Goal: Transaction & Acquisition: Obtain resource

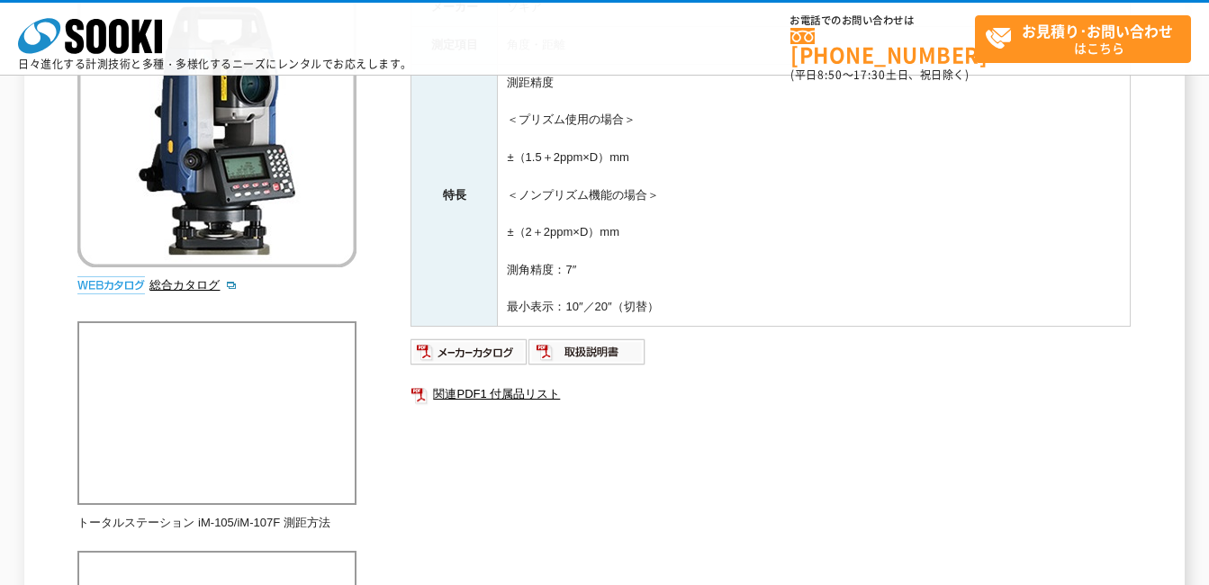
scroll to position [270, 0]
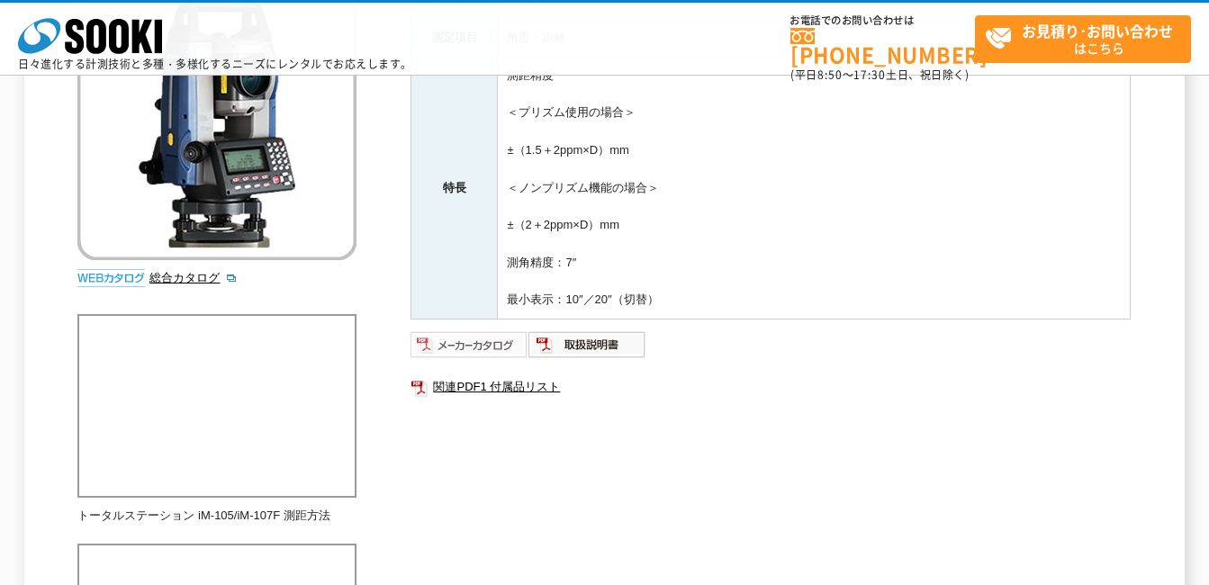
click at [464, 342] on img at bounding box center [469, 344] width 118 height 29
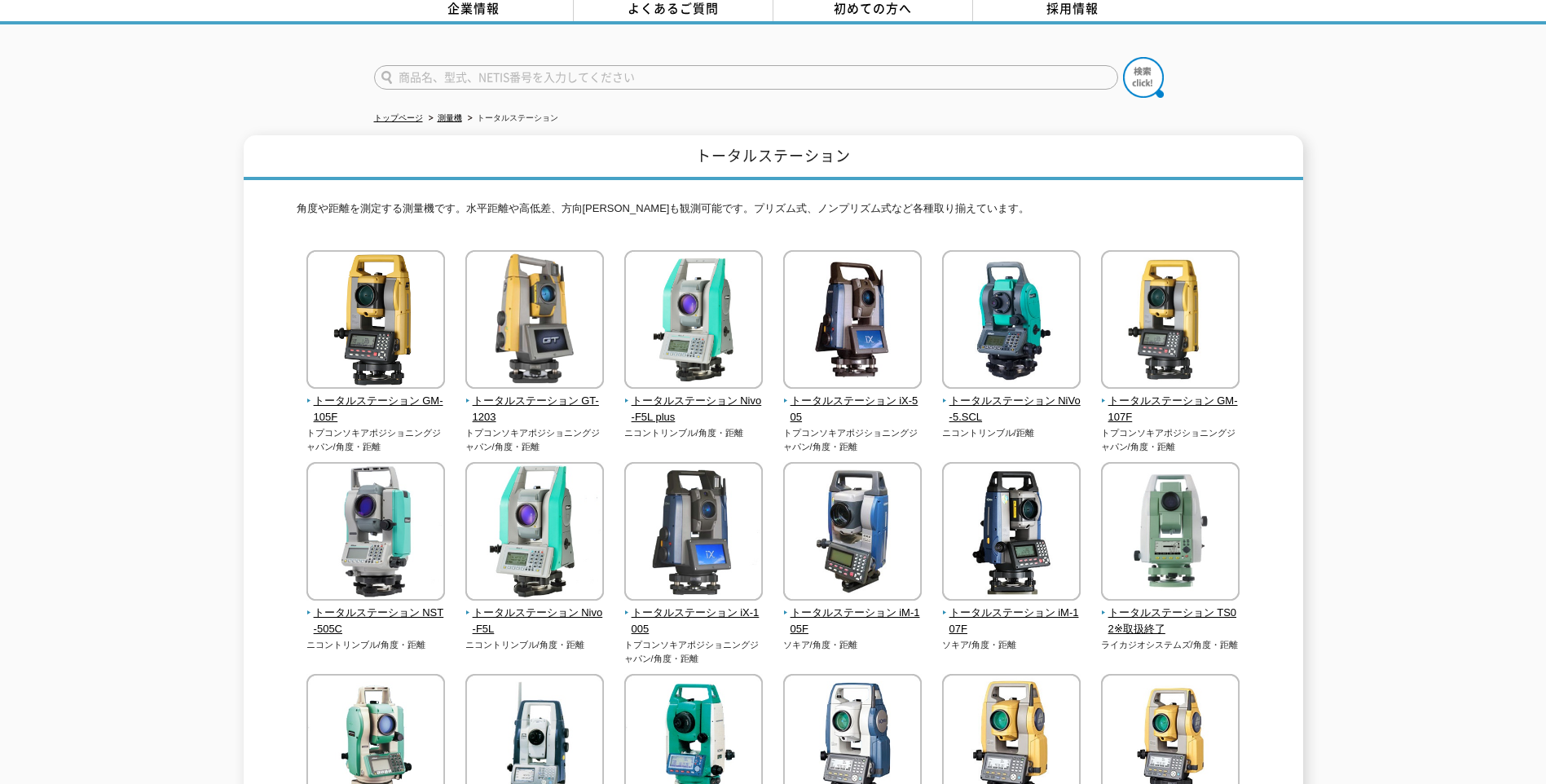
scroll to position [81, 0]
click at [1001, 569] on img at bounding box center [1012, 532] width 139 height 143
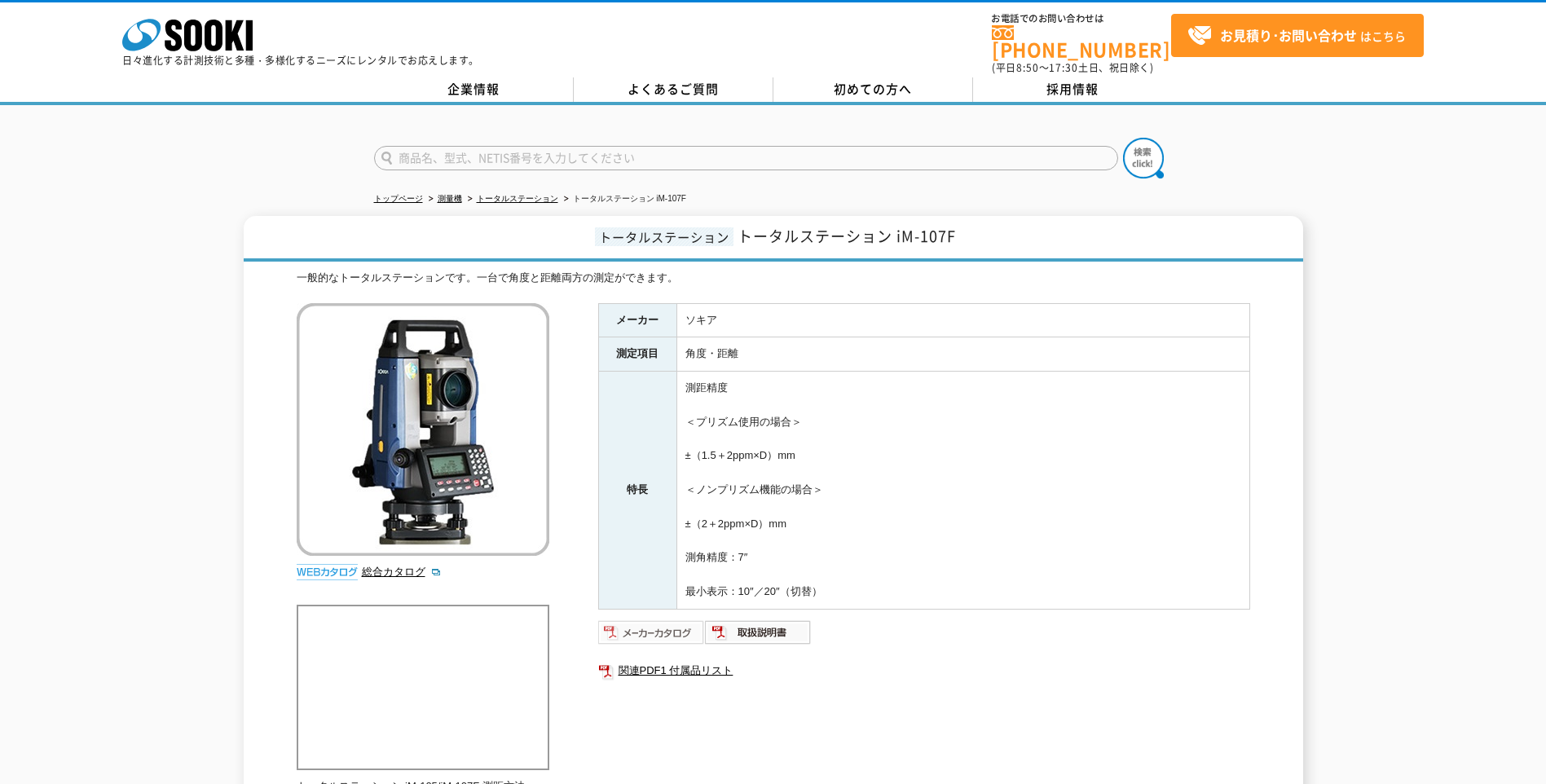
click at [668, 627] on img at bounding box center [652, 632] width 107 height 26
